Goal: Task Accomplishment & Management: Manage account settings

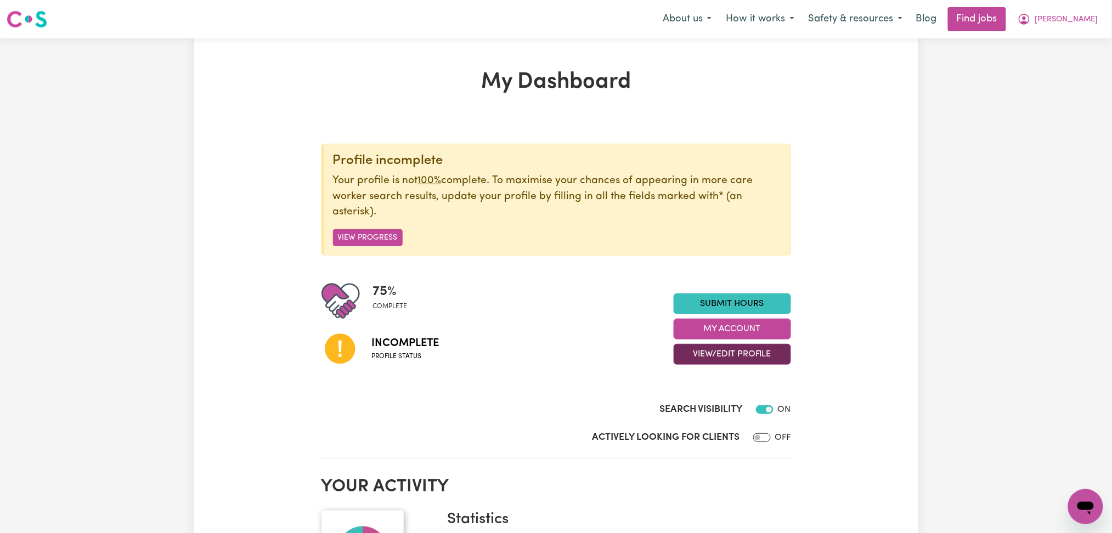
click at [705, 349] on button "View/Edit Profile" at bounding box center [731, 354] width 117 height 21
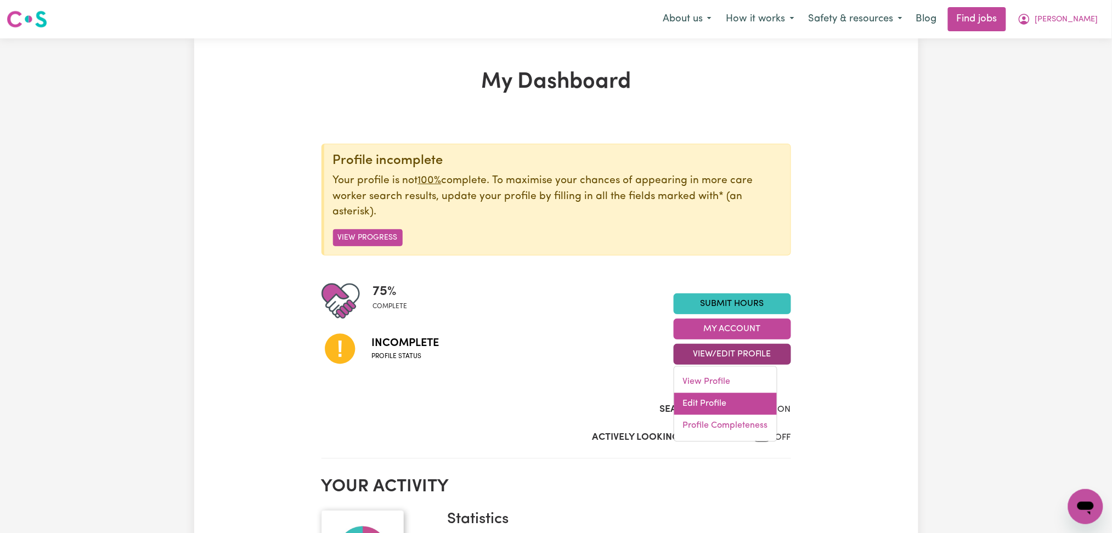
click at [705, 401] on link "Edit Profile" at bounding box center [725, 404] width 103 height 22
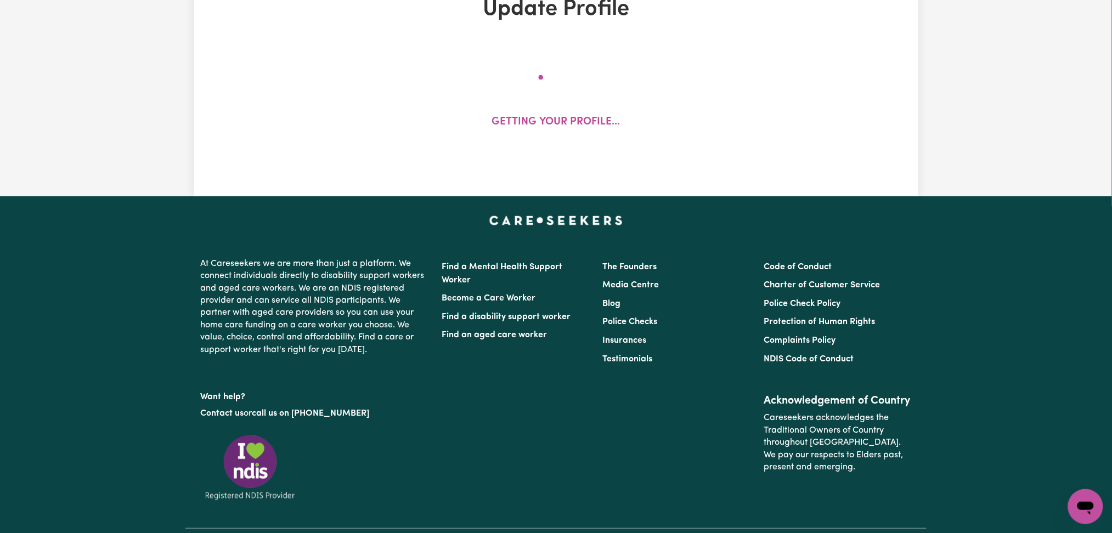
select select "[DEMOGRAPHIC_DATA]"
select select "[DEMOGRAPHIC_DATA] Citizen"
select select "Studying a healthcare related degree or qualification"
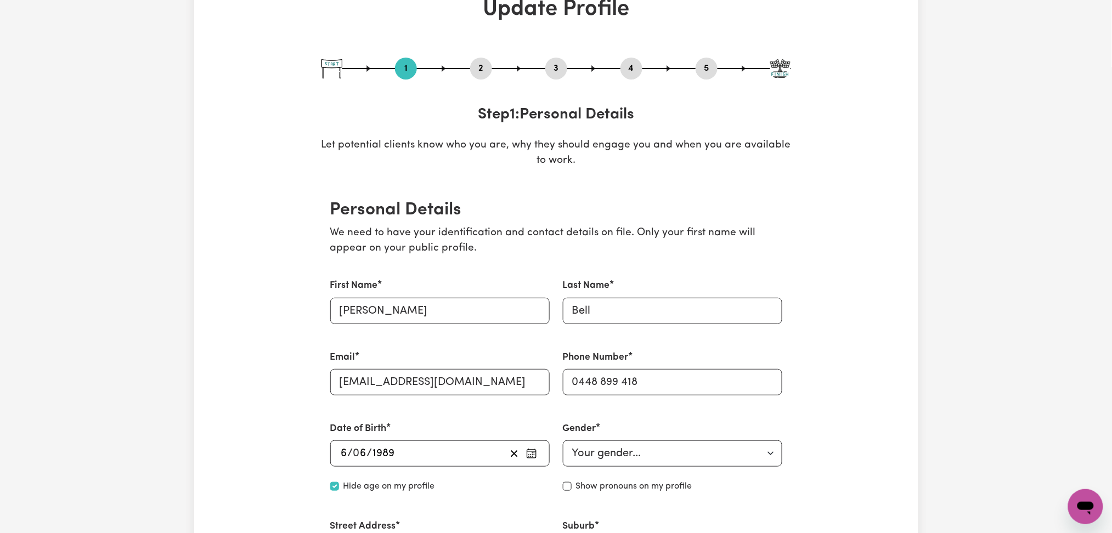
scroll to position [146, 0]
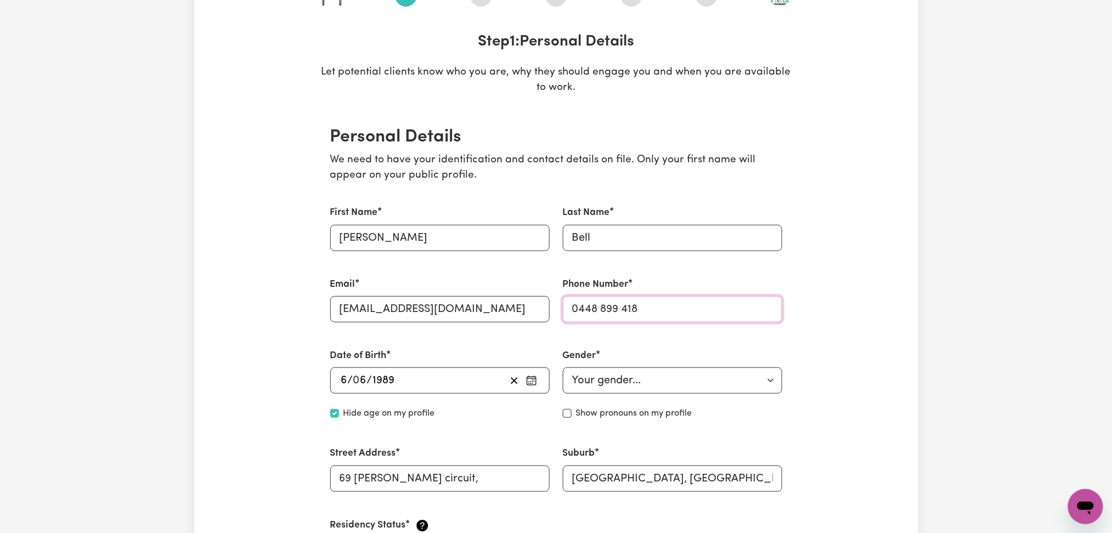
click at [600, 303] on input "0448 899 418" at bounding box center [672, 309] width 219 height 26
click at [621, 302] on input "0448899 418" at bounding box center [672, 309] width 219 height 26
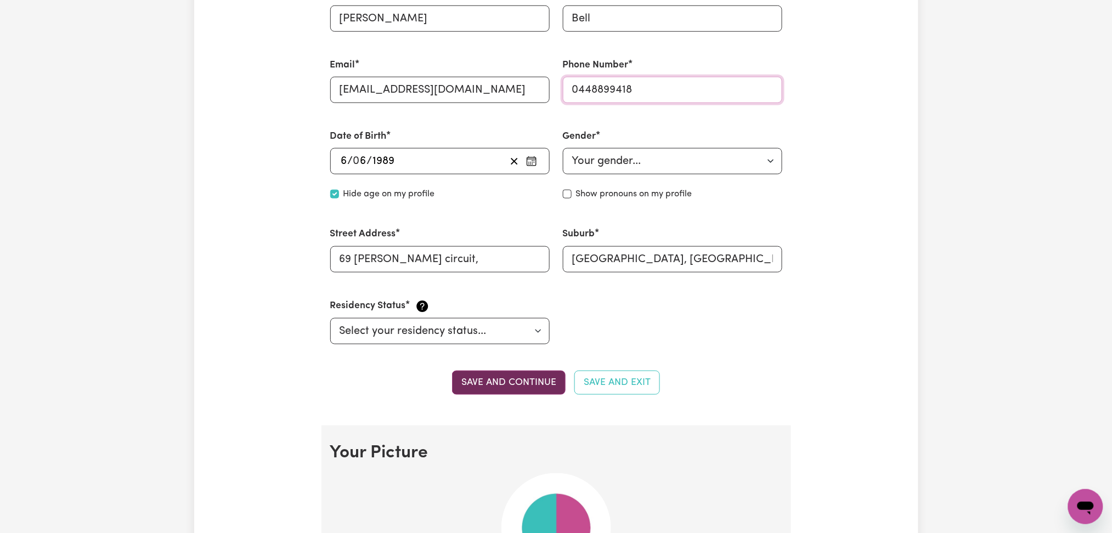
type input "0448899418"
click at [486, 373] on button "Save and continue" at bounding box center [509, 383] width 114 height 24
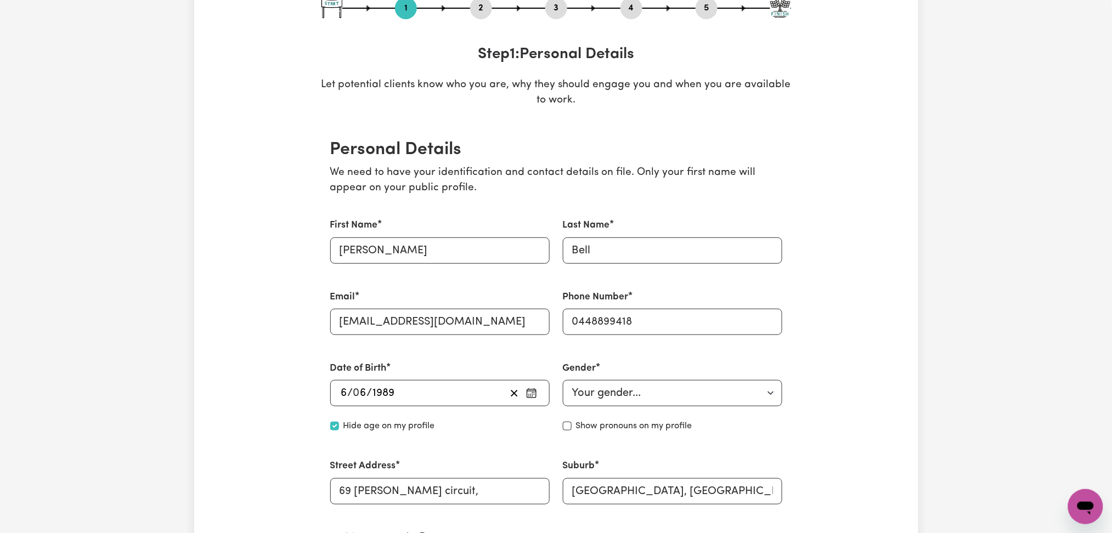
scroll to position [426, 0]
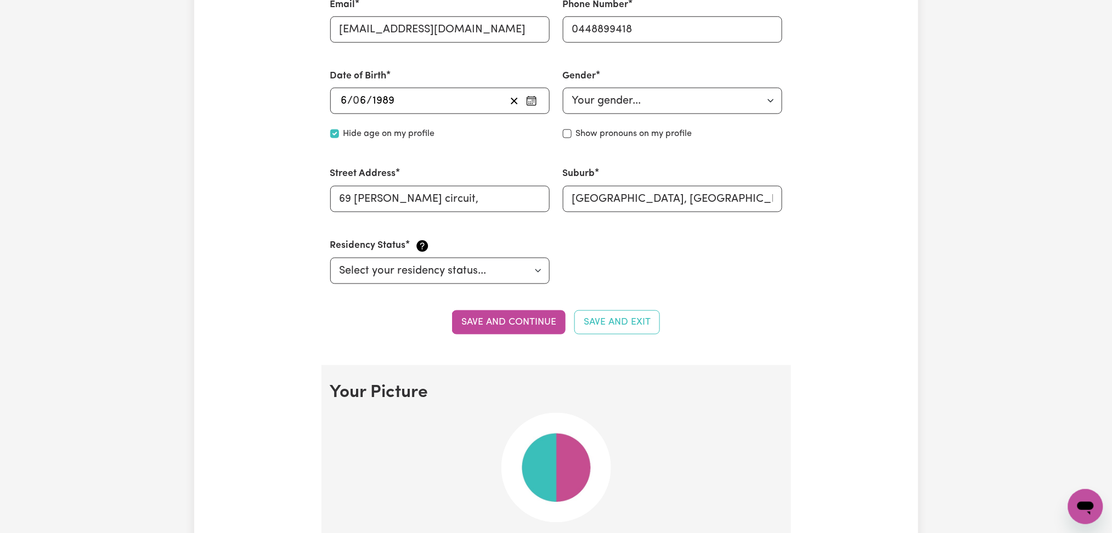
click at [529, 334] on button "Save and continue" at bounding box center [509, 322] width 114 height 24
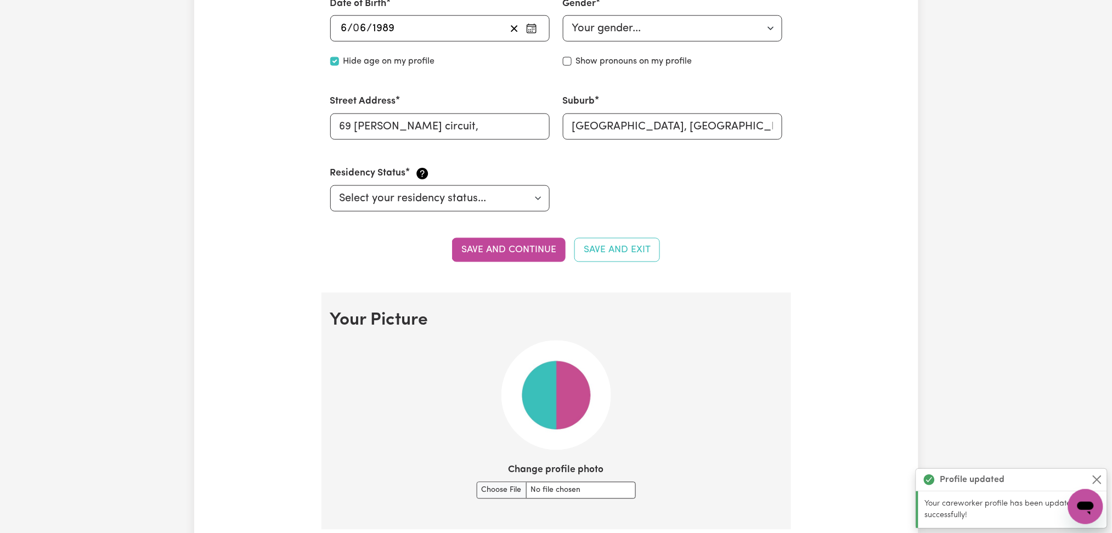
scroll to position [279, 0]
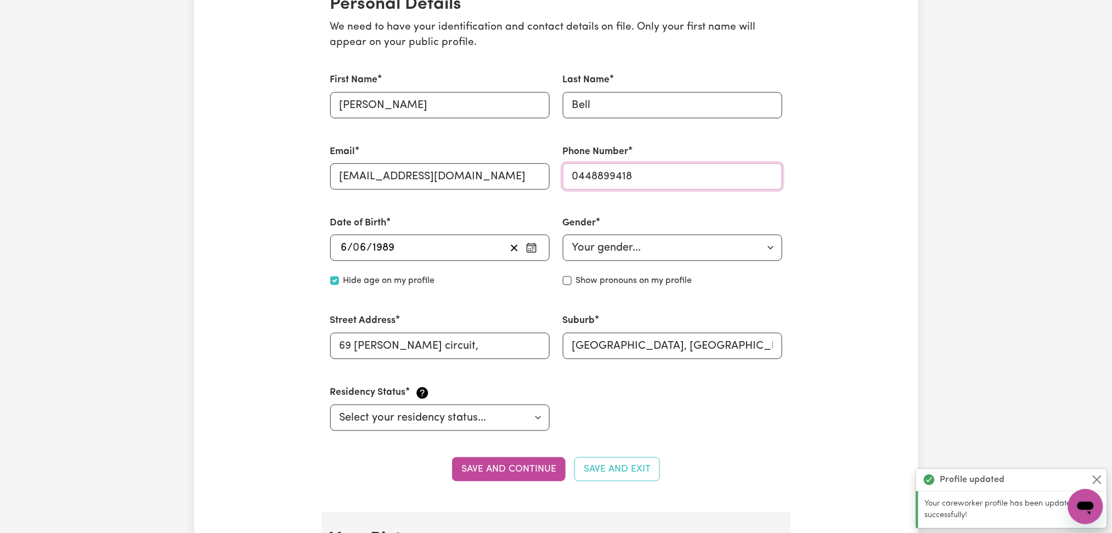
click at [625, 181] on input "0448899418" at bounding box center [672, 176] width 219 height 26
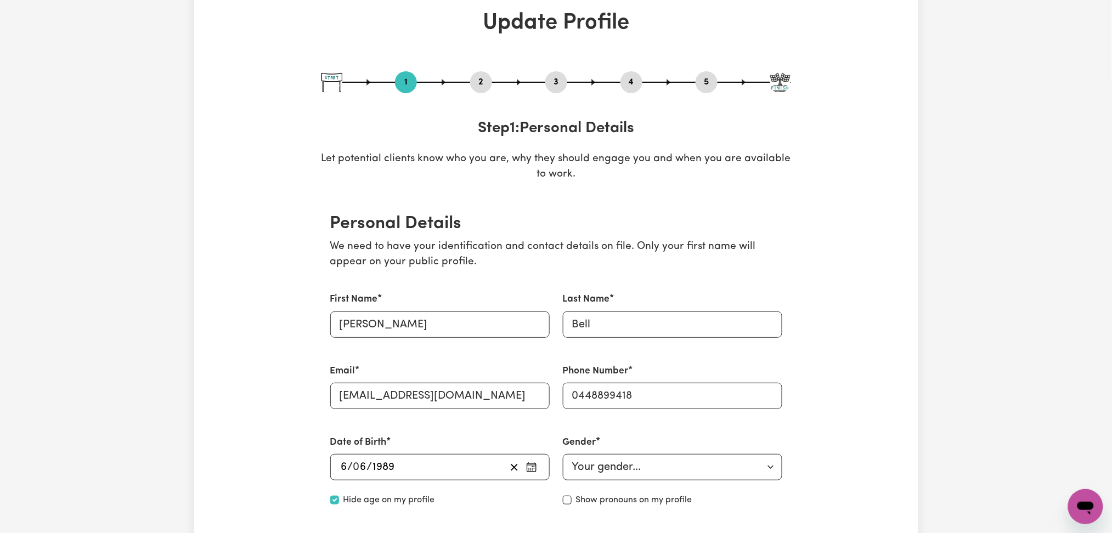
click at [480, 83] on button "2" at bounding box center [481, 82] width 22 height 14
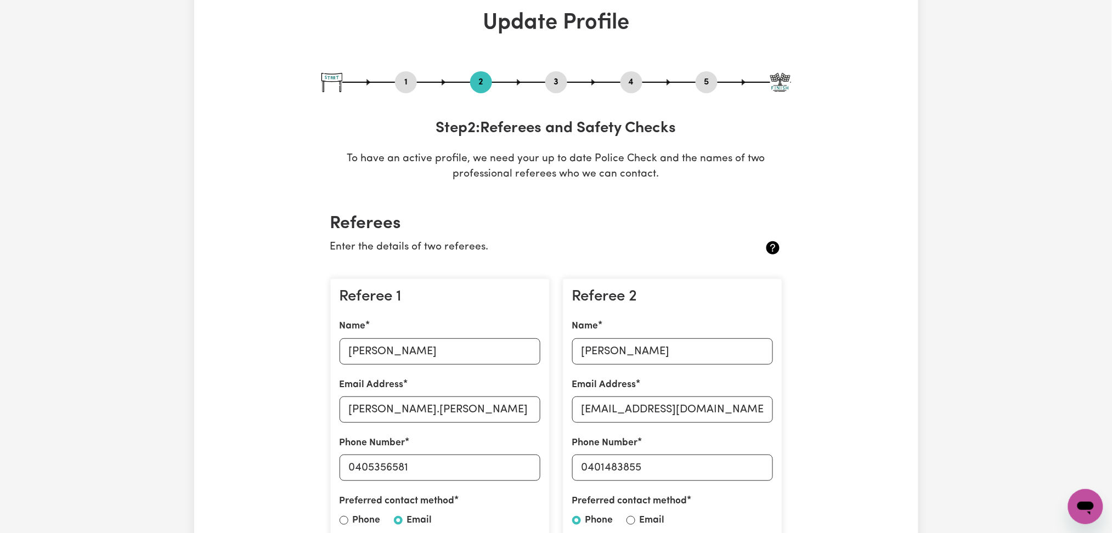
scroll to position [206, 0]
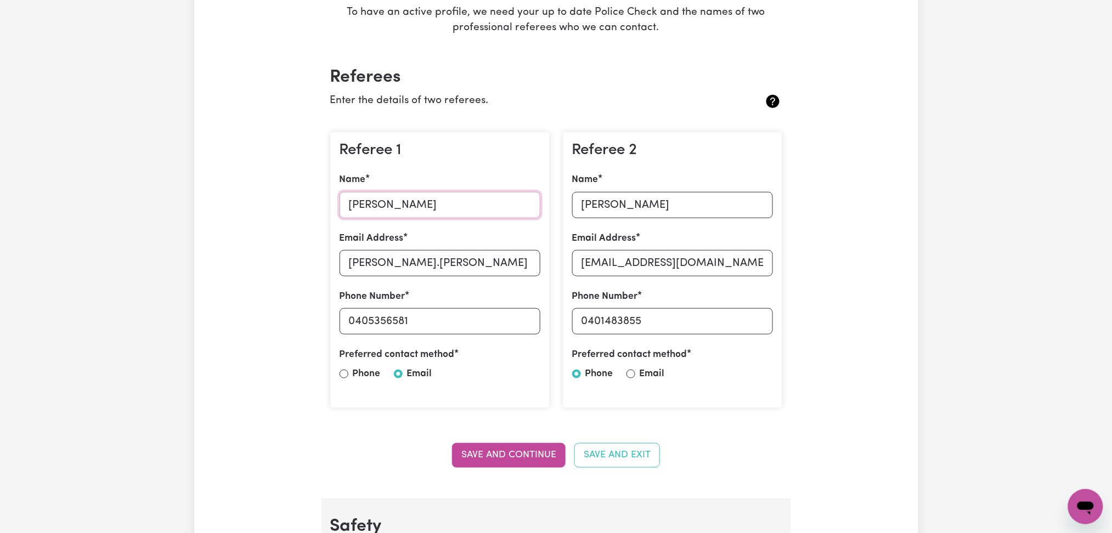
click at [379, 213] on input "[PERSON_NAME]" at bounding box center [439, 205] width 201 height 26
click at [445, 264] on input "[PERSON_NAME].[PERSON_NAME] [DOMAIN_NAME]" at bounding box center [439, 263] width 201 height 26
drag, startPoint x: 357, startPoint y: 318, endPoint x: 466, endPoint y: 318, distance: 108.6
click at [466, 318] on input "0405356581" at bounding box center [439, 321] width 201 height 26
click at [667, 216] on input "[PERSON_NAME]" at bounding box center [672, 205] width 201 height 26
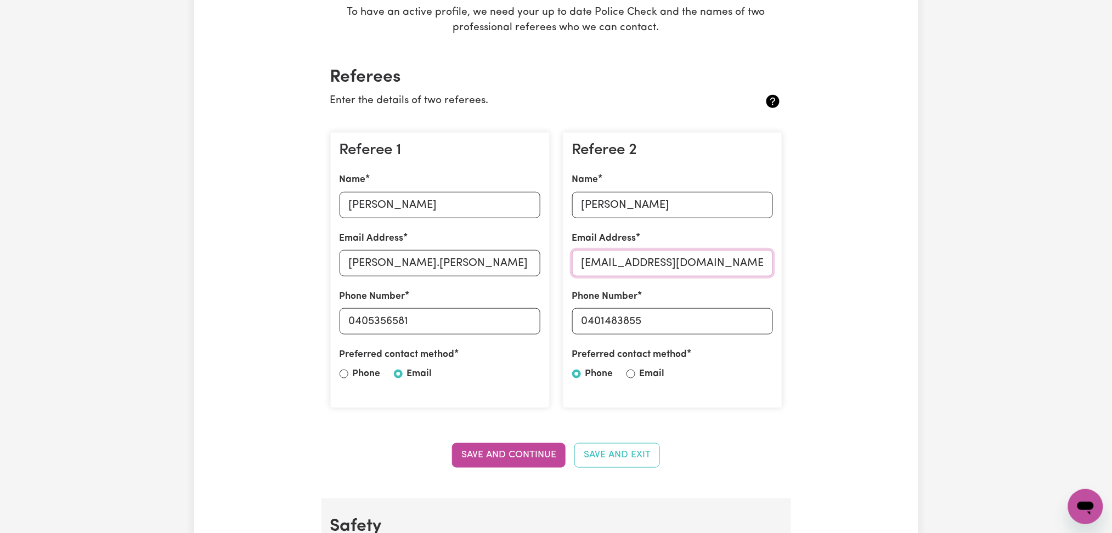
click at [678, 264] on input "[EMAIL_ADDRESS][DOMAIN_NAME]" at bounding box center [672, 263] width 201 height 26
drag, startPoint x: 590, startPoint y: 318, endPoint x: 718, endPoint y: 318, distance: 128.3
click at [718, 318] on input "0401483855" at bounding box center [672, 321] width 201 height 26
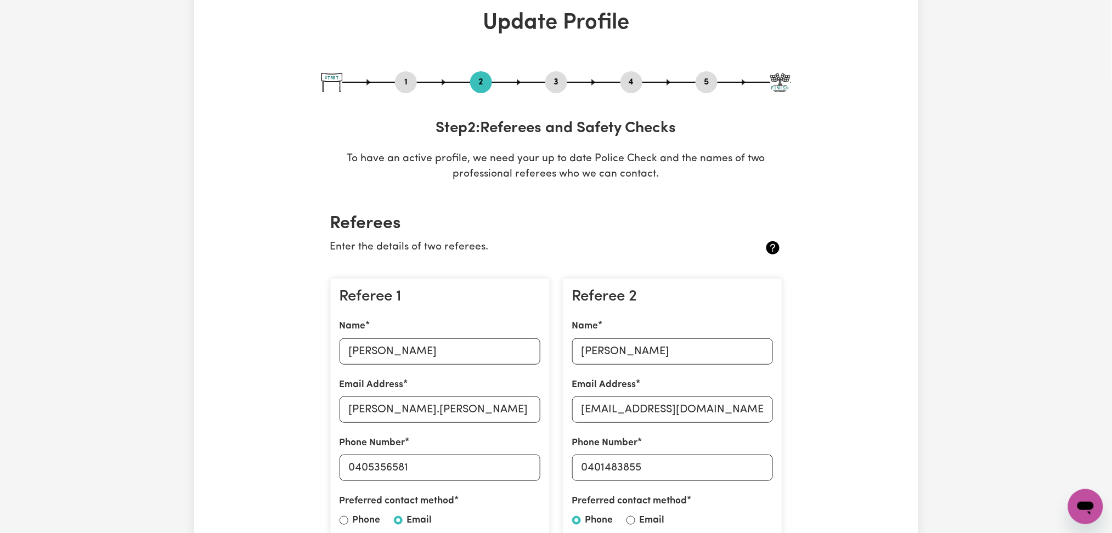
click at [633, 84] on button "4" at bounding box center [631, 82] width 22 height 14
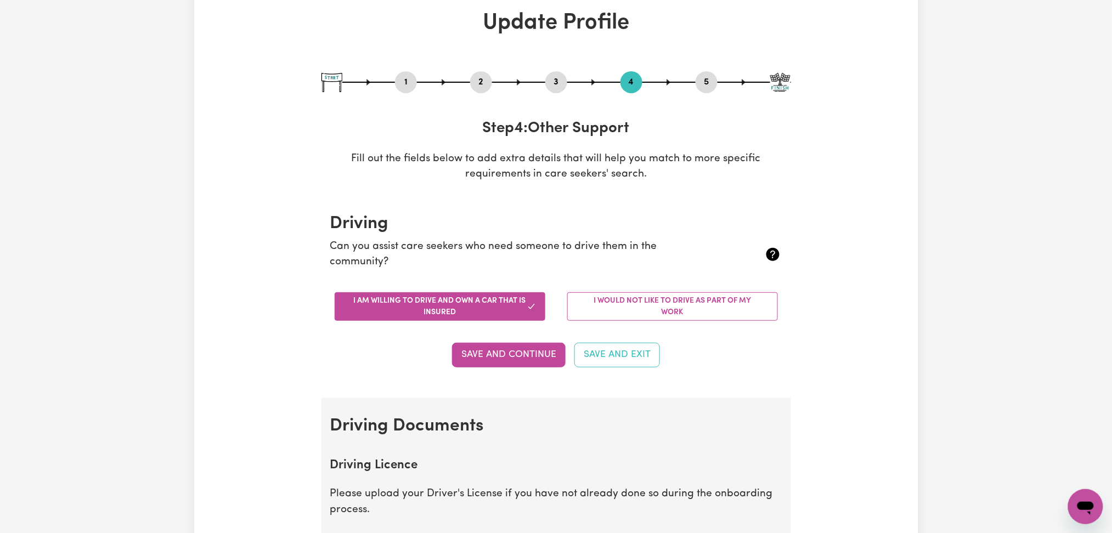
click at [695, 83] on div "1 2 3 4 5" at bounding box center [555, 82] width 469 height 22
click at [700, 84] on button "5" at bounding box center [706, 82] width 22 height 14
select select "I am providing services privately on my own"
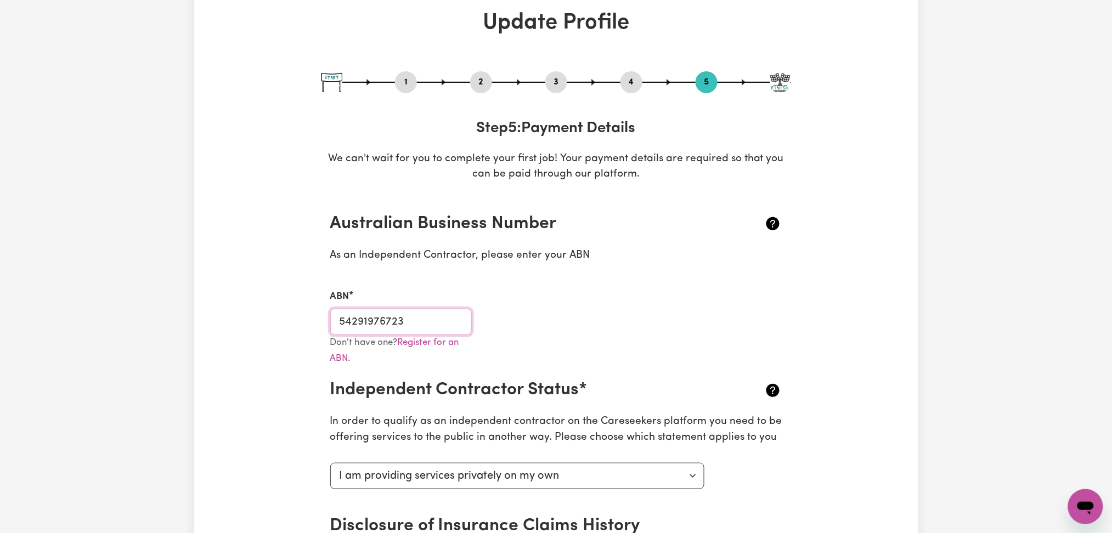
click at [410, 325] on input "54291976723" at bounding box center [401, 322] width 142 height 26
click at [550, 83] on button "3" at bounding box center [556, 82] width 22 height 14
select select "2018"
select select "2020"
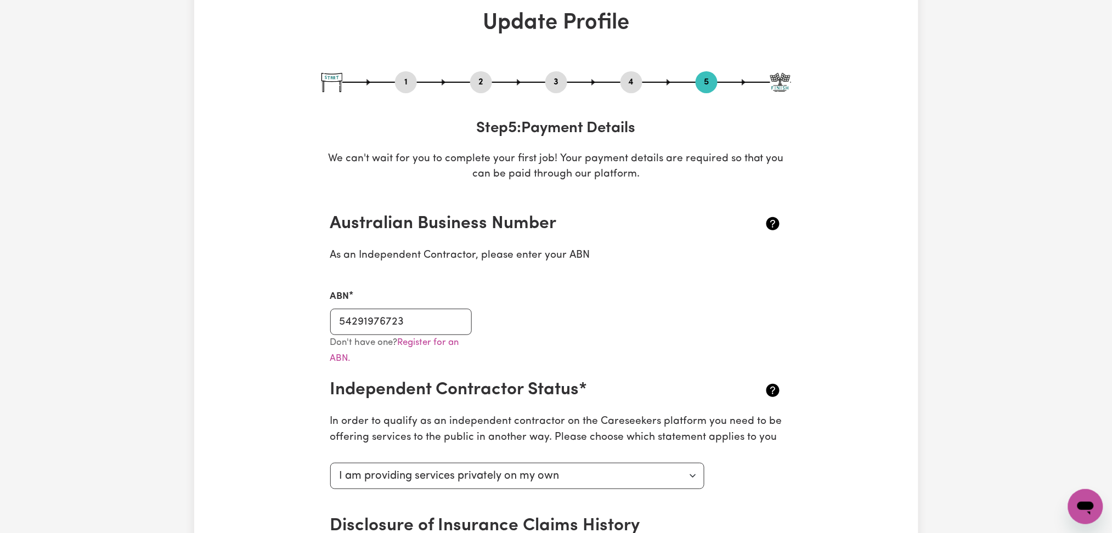
select select "2022"
select select "2020"
select select "2021"
select select "2022"
select select "2025"
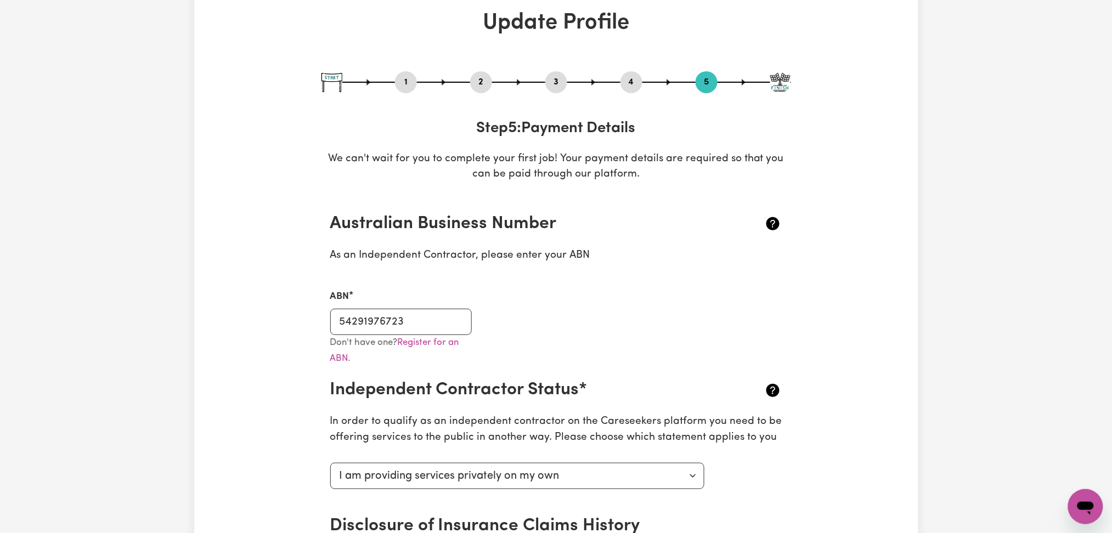
select select "2024"
select select "2025"
select select "Certificate III (Individual Support)"
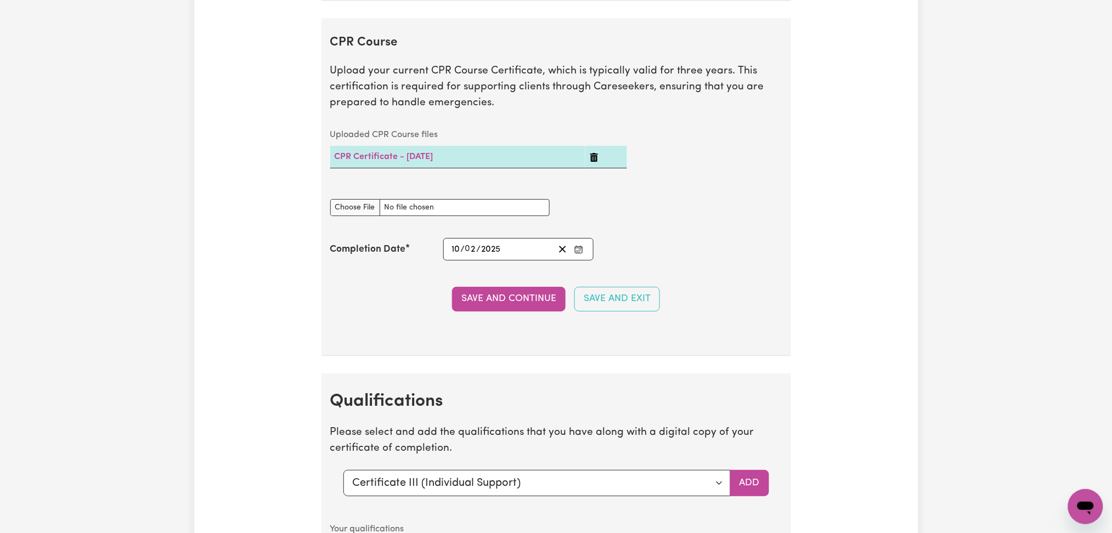
scroll to position [3204, 0]
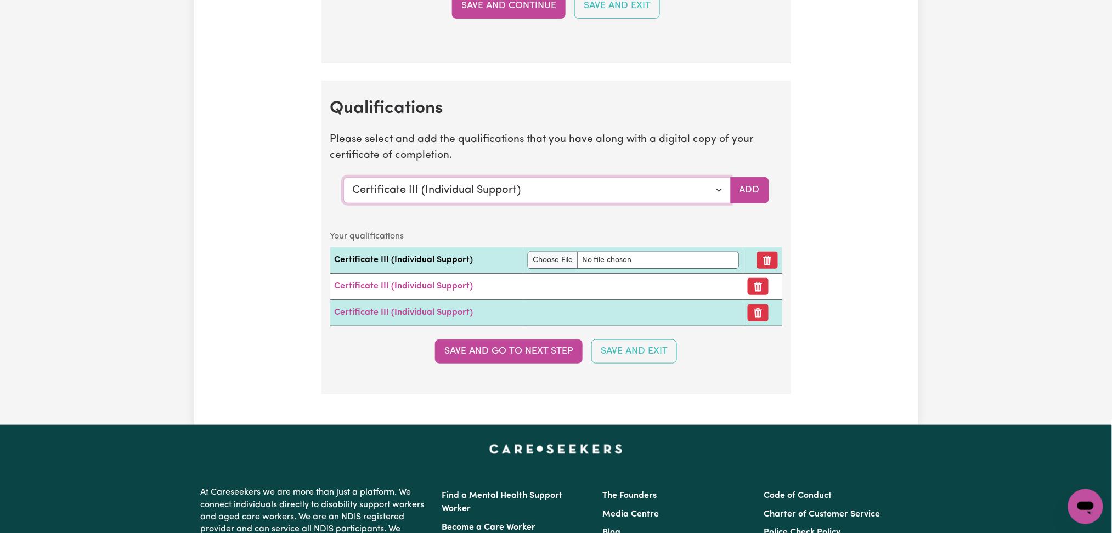
click at [488, 193] on select "Select a qualification to add... Certificate III (Individual Support) Certifica…" at bounding box center [536, 190] width 387 height 26
click at [433, 203] on select "Select a qualification to add... Certificate III (Individual Support) Certifica…" at bounding box center [536, 190] width 387 height 26
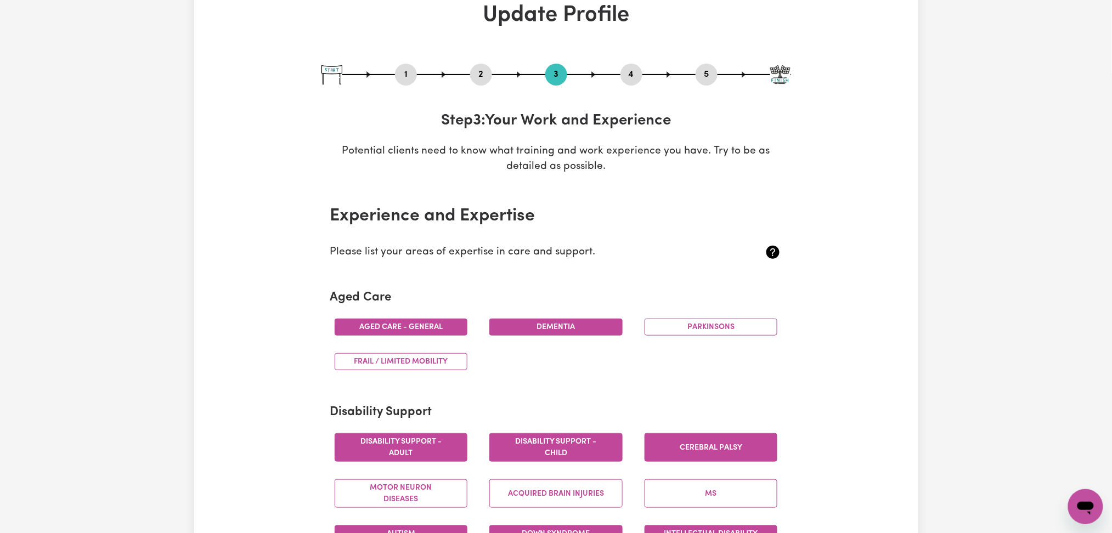
scroll to position [0, 0]
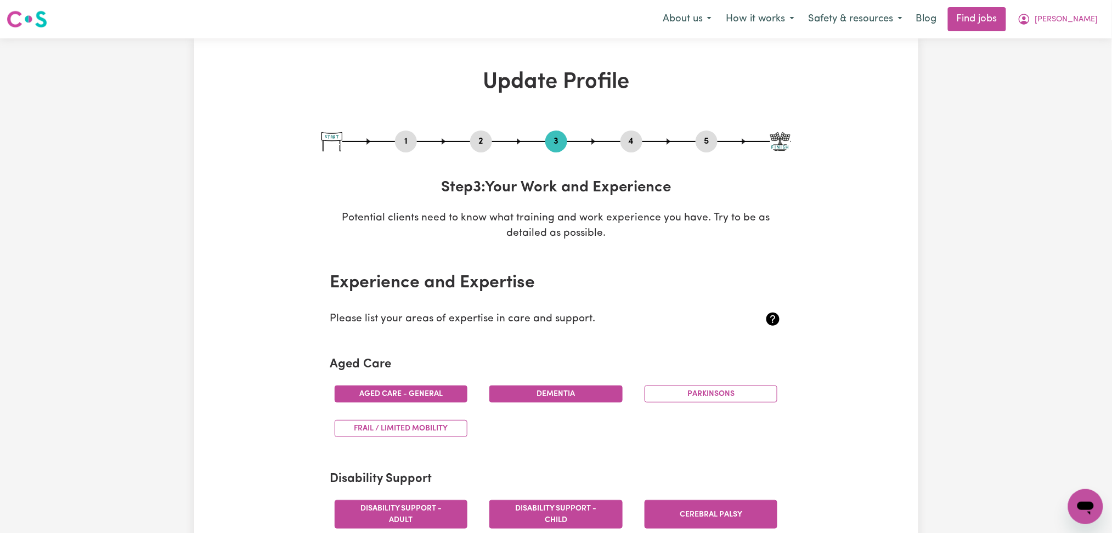
click at [474, 136] on button "2" at bounding box center [481, 141] width 22 height 14
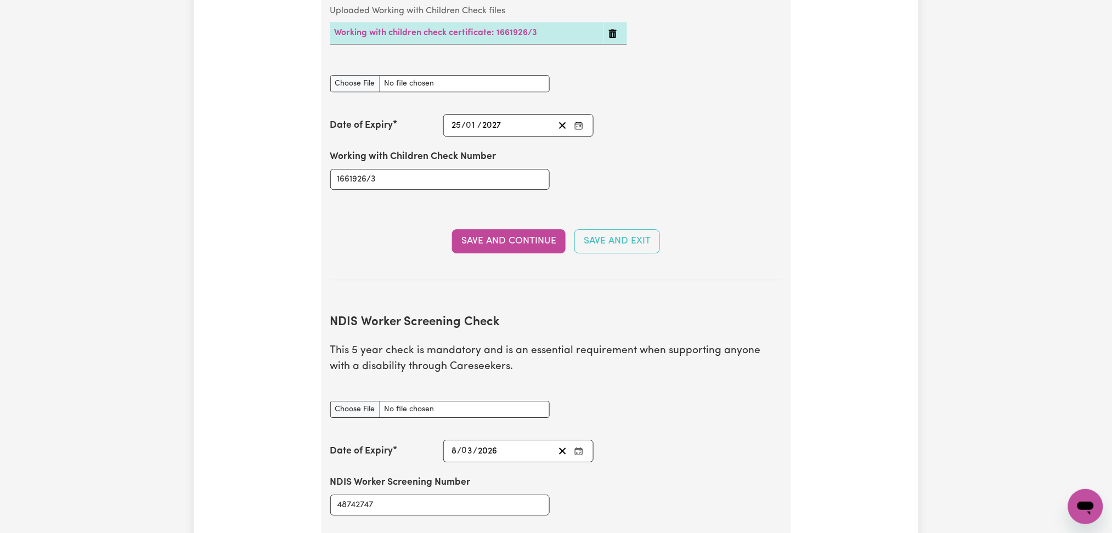
scroll to position [1243, 0]
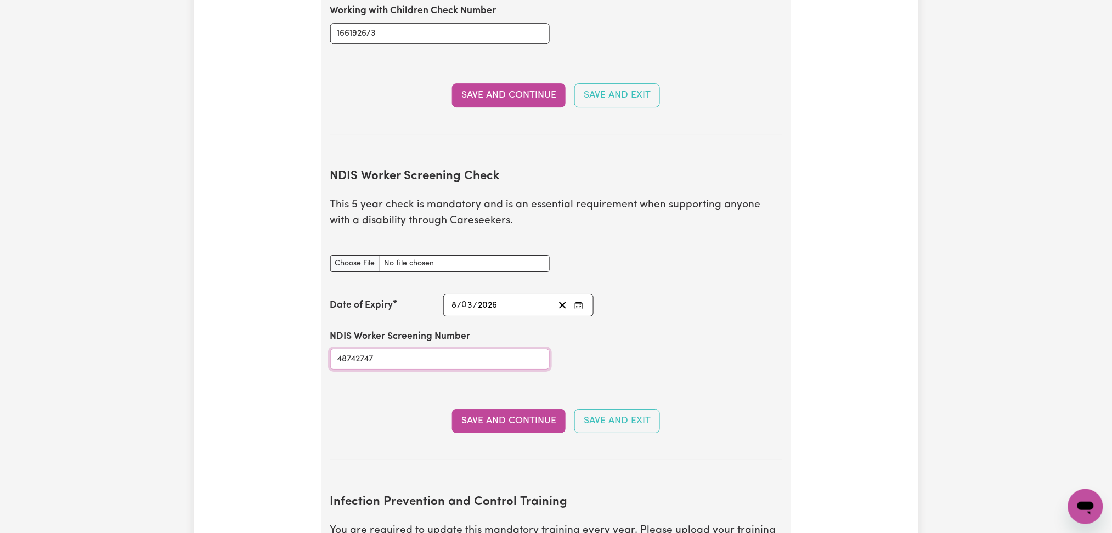
click at [429, 349] on input "48742747" at bounding box center [439, 359] width 219 height 21
paste input "6"
type input "48742746"
click at [343, 242] on div "NDIS Worker Screening Check document" at bounding box center [439, 257] width 219 height 30
click at [343, 255] on input "NDIS Worker Screening Check document" at bounding box center [439, 263] width 219 height 17
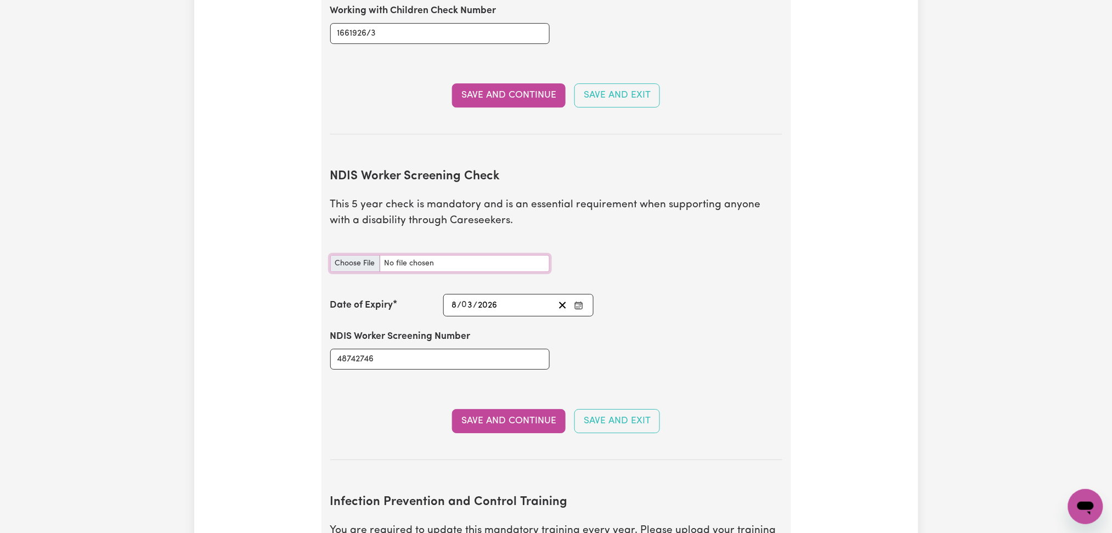
type input "C:\fakepath\[PERSON_NAME] NDIS 48742746 - 08032026.jpg"
click at [512, 409] on button "Save and Continue" at bounding box center [509, 421] width 114 height 24
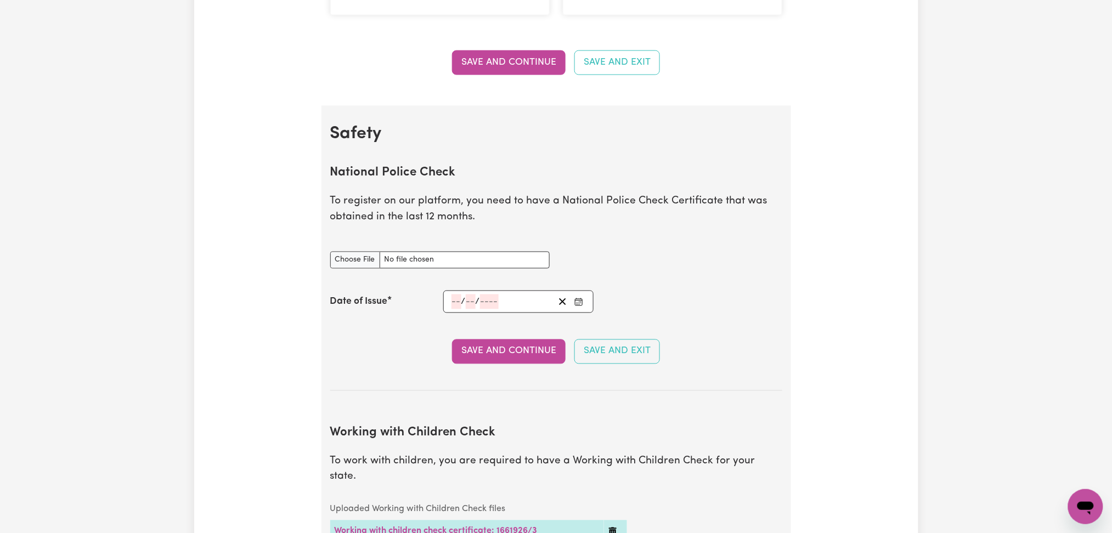
scroll to position [0, 0]
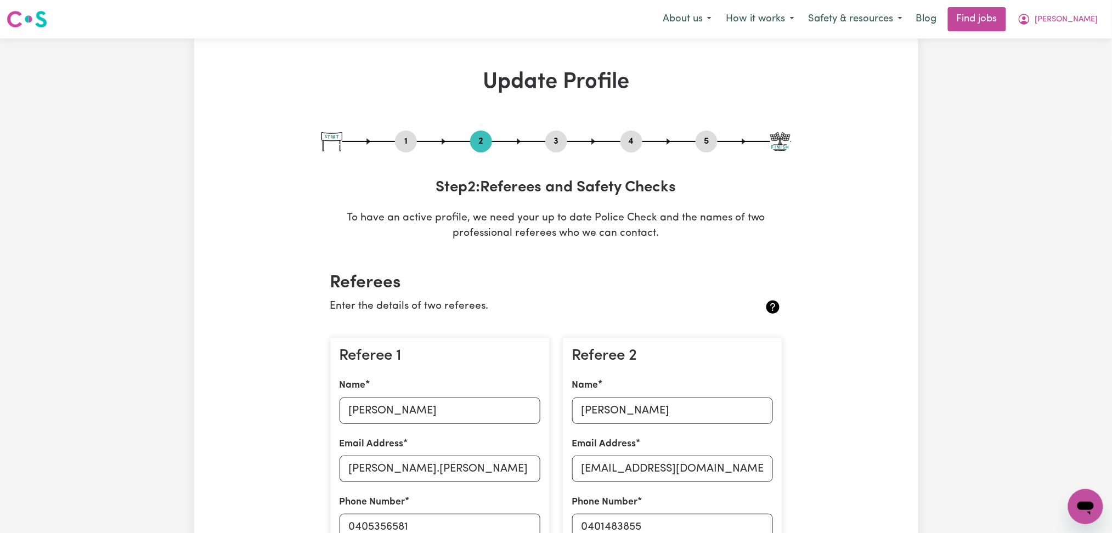
click at [407, 140] on button "1" at bounding box center [406, 141] width 22 height 14
select select "[DEMOGRAPHIC_DATA]"
select select "[DEMOGRAPHIC_DATA] Citizen"
select select "Studying a healthcare related degree or qualification"
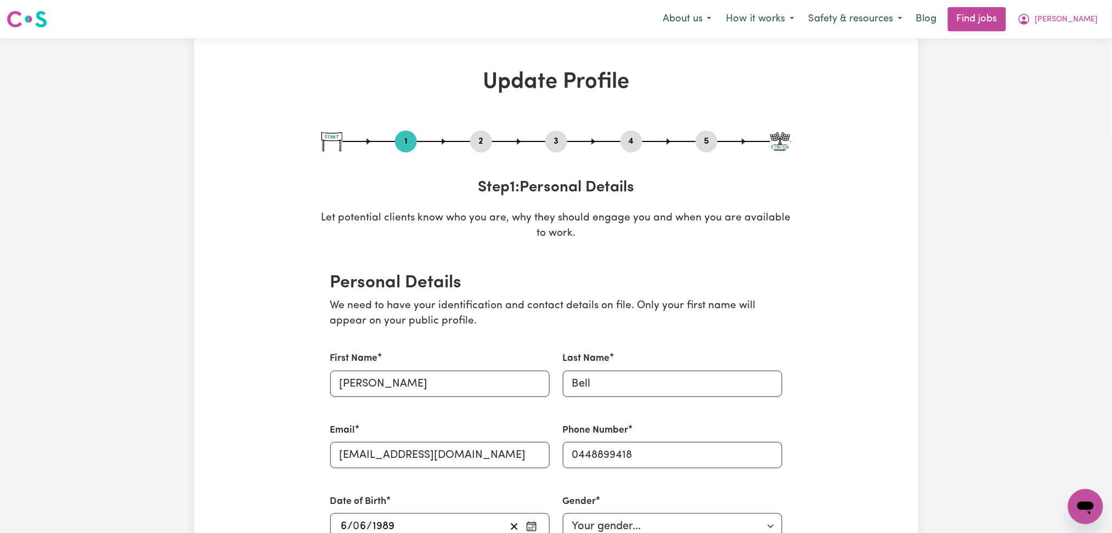
scroll to position [219, 0]
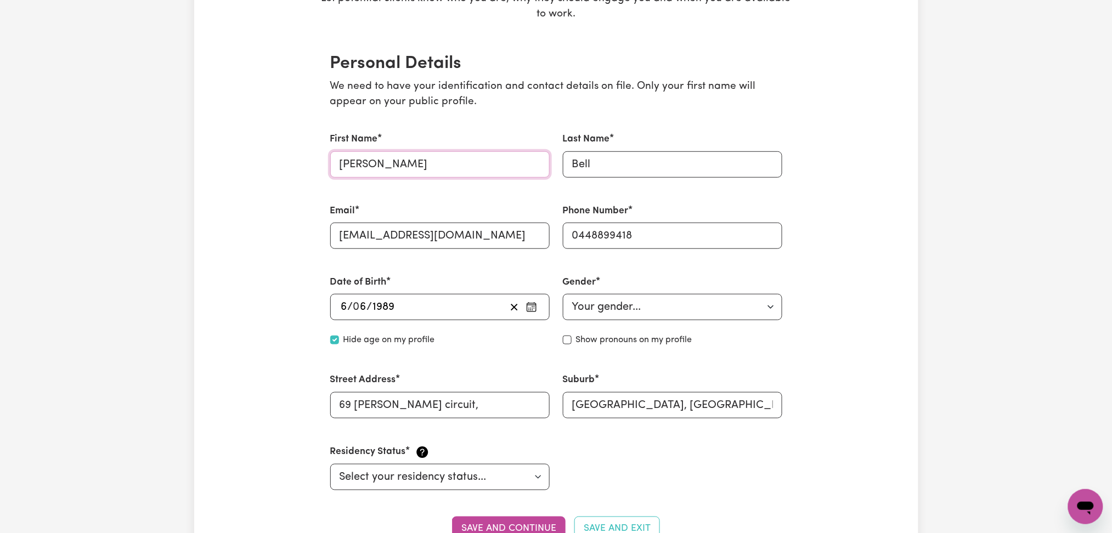
click at [381, 165] on input "[PERSON_NAME]" at bounding box center [439, 164] width 219 height 26
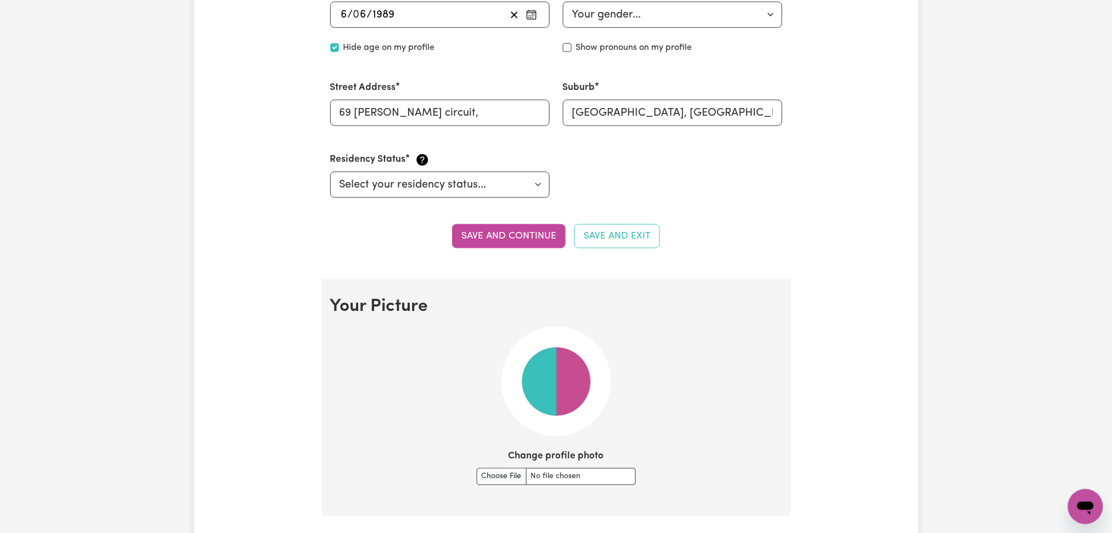
scroll to position [585, 0]
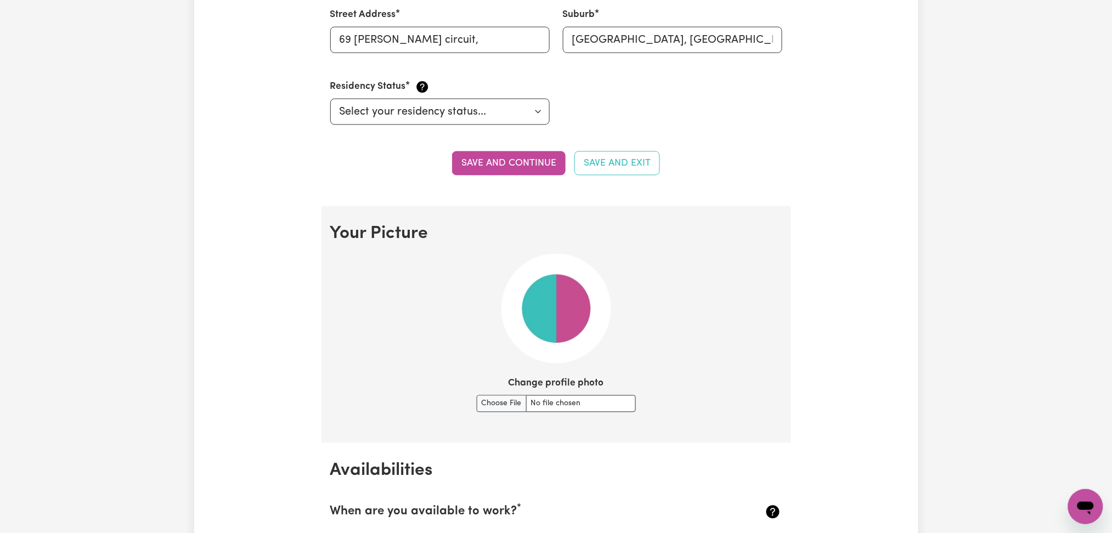
type input "Aggie"
click at [539, 161] on button "Save and continue" at bounding box center [509, 163] width 114 height 24
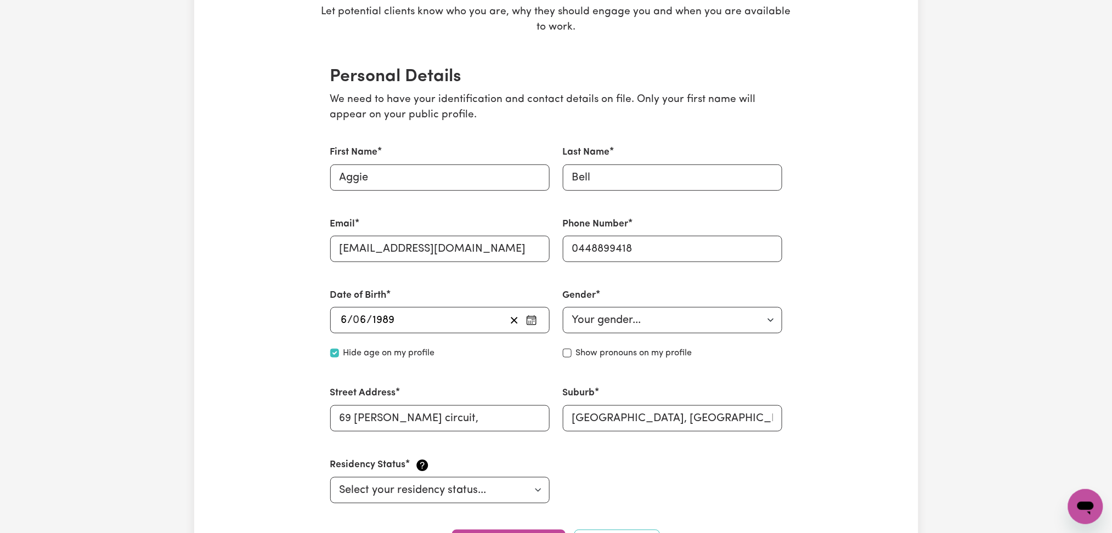
scroll to position [0, 0]
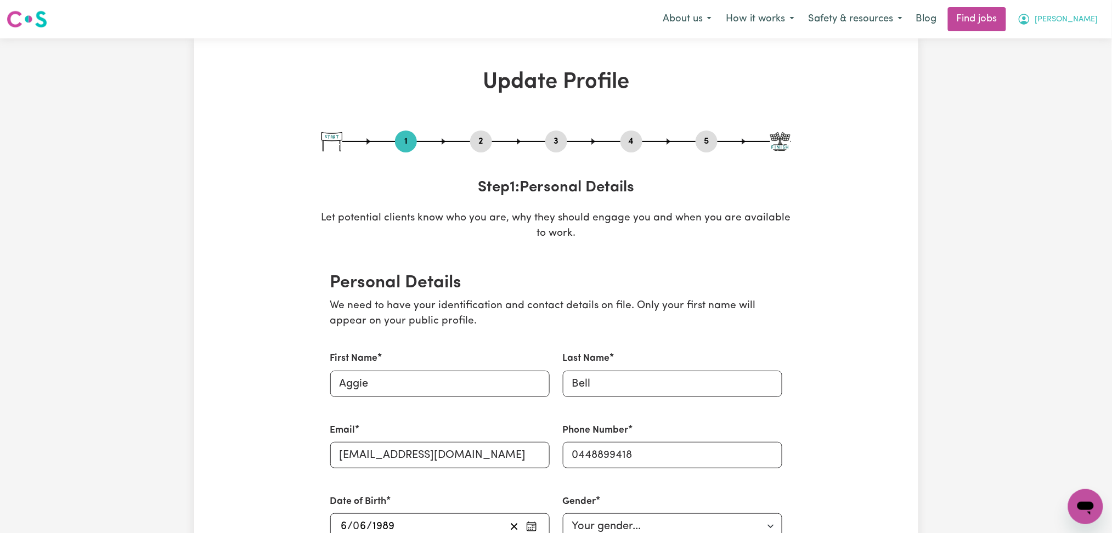
click at [1069, 30] on button "[PERSON_NAME]" at bounding box center [1057, 19] width 95 height 23
click at [1063, 58] on link "My Dashboard" at bounding box center [1061, 63] width 87 height 21
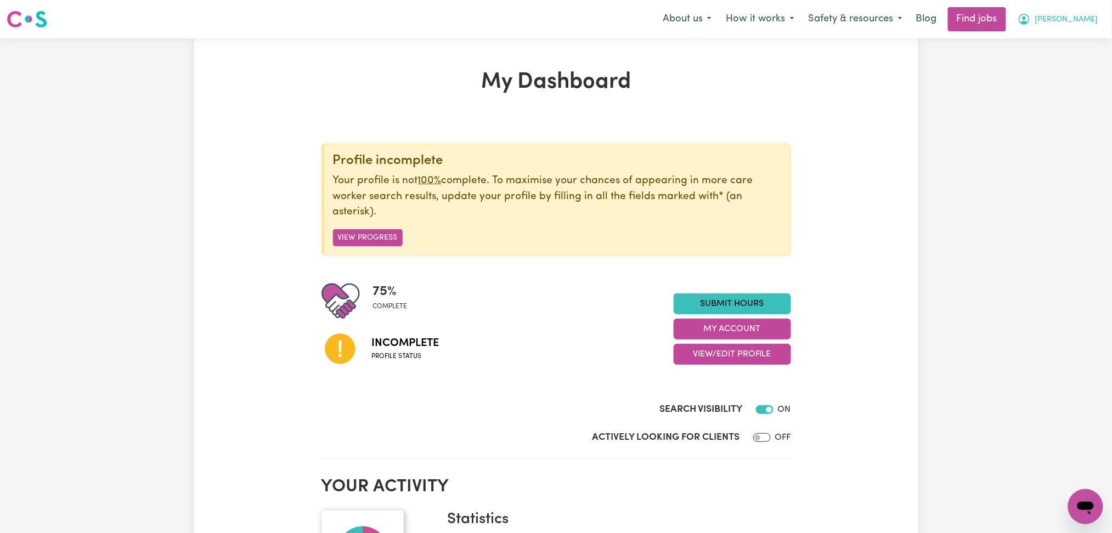
click at [1073, 25] on span "[PERSON_NAME]" at bounding box center [1066, 20] width 63 height 12
drag, startPoint x: 1073, startPoint y: 25, endPoint x: 1060, endPoint y: 89, distance: 65.4
click at [1060, 89] on link "Logout" at bounding box center [1061, 83] width 87 height 21
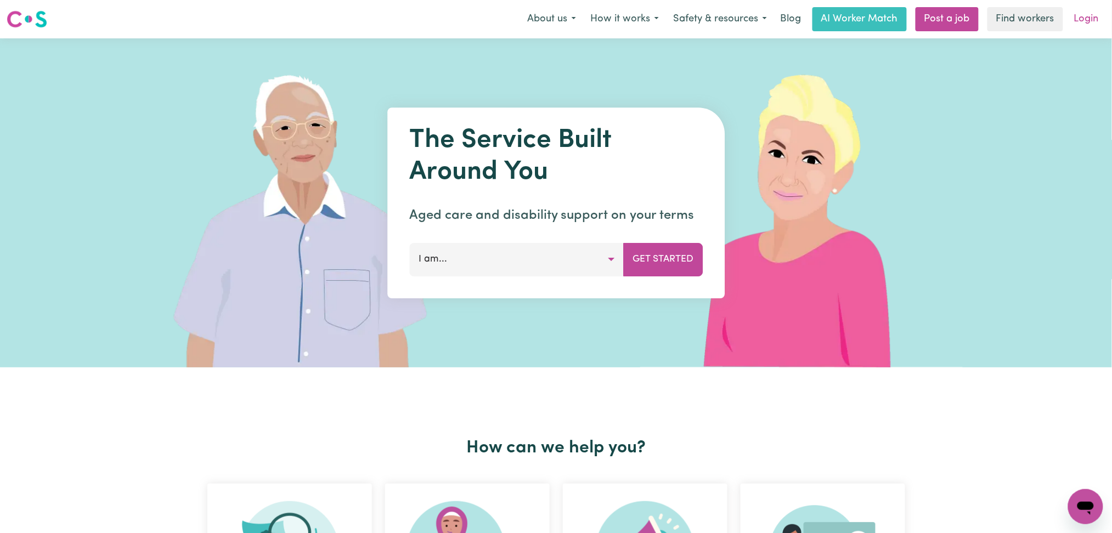
click at [1084, 9] on link "Login" at bounding box center [1086, 19] width 38 height 24
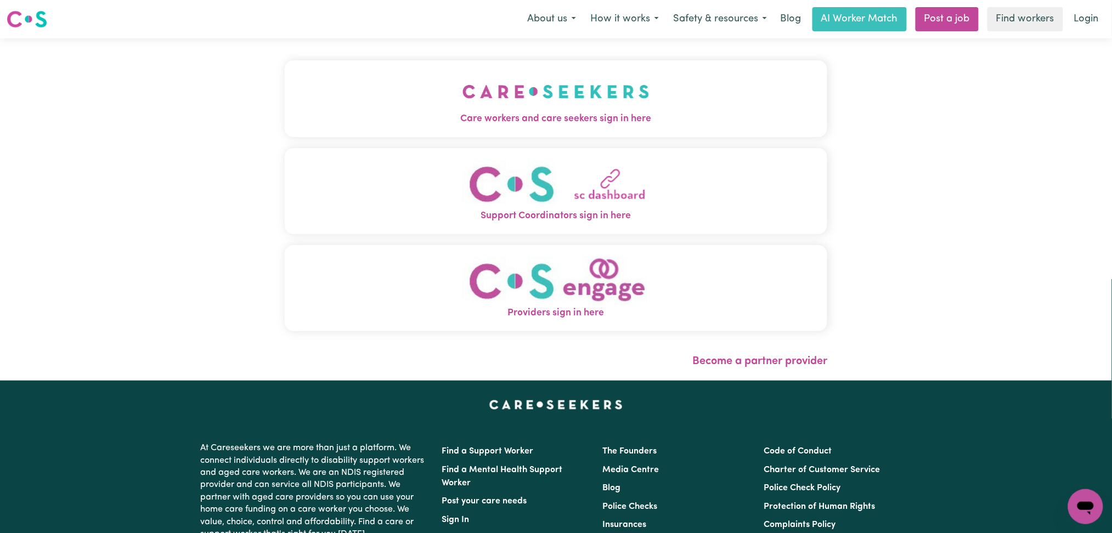
click at [462, 79] on img "Care workers and care seekers sign in here" at bounding box center [555, 91] width 187 height 41
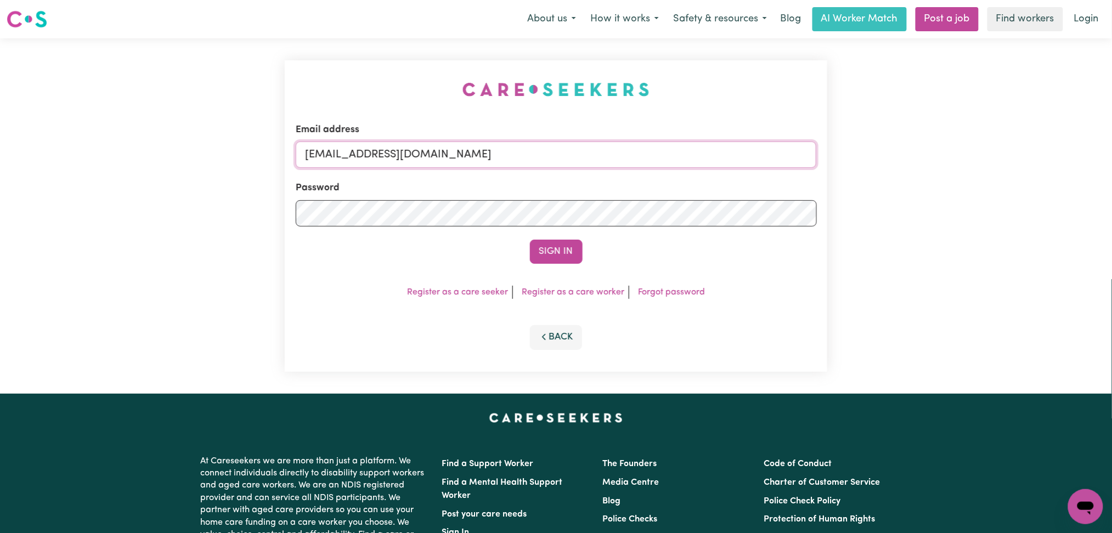
click at [417, 162] on input "[EMAIL_ADDRESS][DOMAIN_NAME]" at bounding box center [556, 154] width 521 height 26
drag, startPoint x: 362, startPoint y: 155, endPoint x: 743, endPoint y: 186, distance: 382.4
click at [743, 186] on form "Email address Superuser~[EMAIL_ADDRESS][DOMAIN_NAME] Password Sign In" at bounding box center [556, 193] width 521 height 141
type input "Superuser~[EMAIL_ADDRESS][DOMAIN_NAME]"
click at [569, 248] on button "Sign In" at bounding box center [556, 252] width 53 height 24
